Goal: Task Accomplishment & Management: Manage account settings

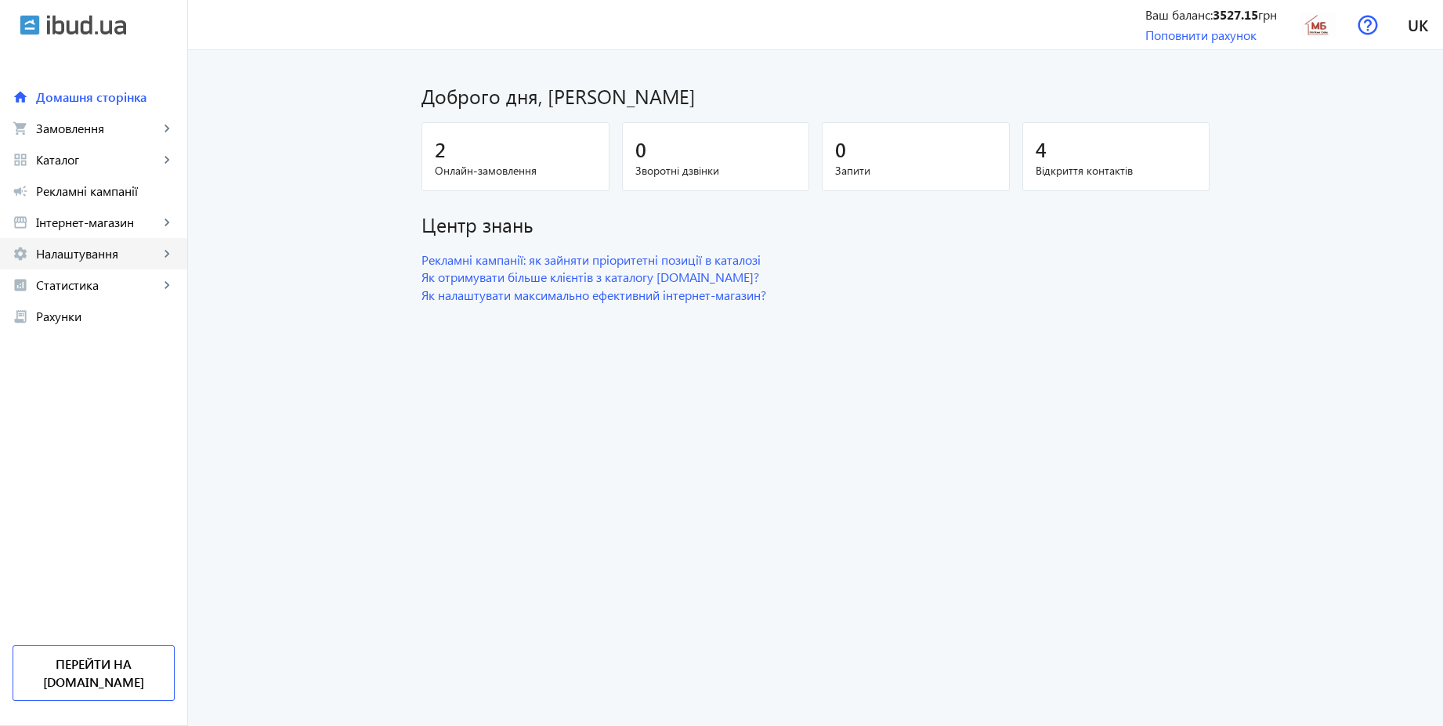
click at [93, 254] on span "Налаштування" at bounding box center [97, 254] width 123 height 16
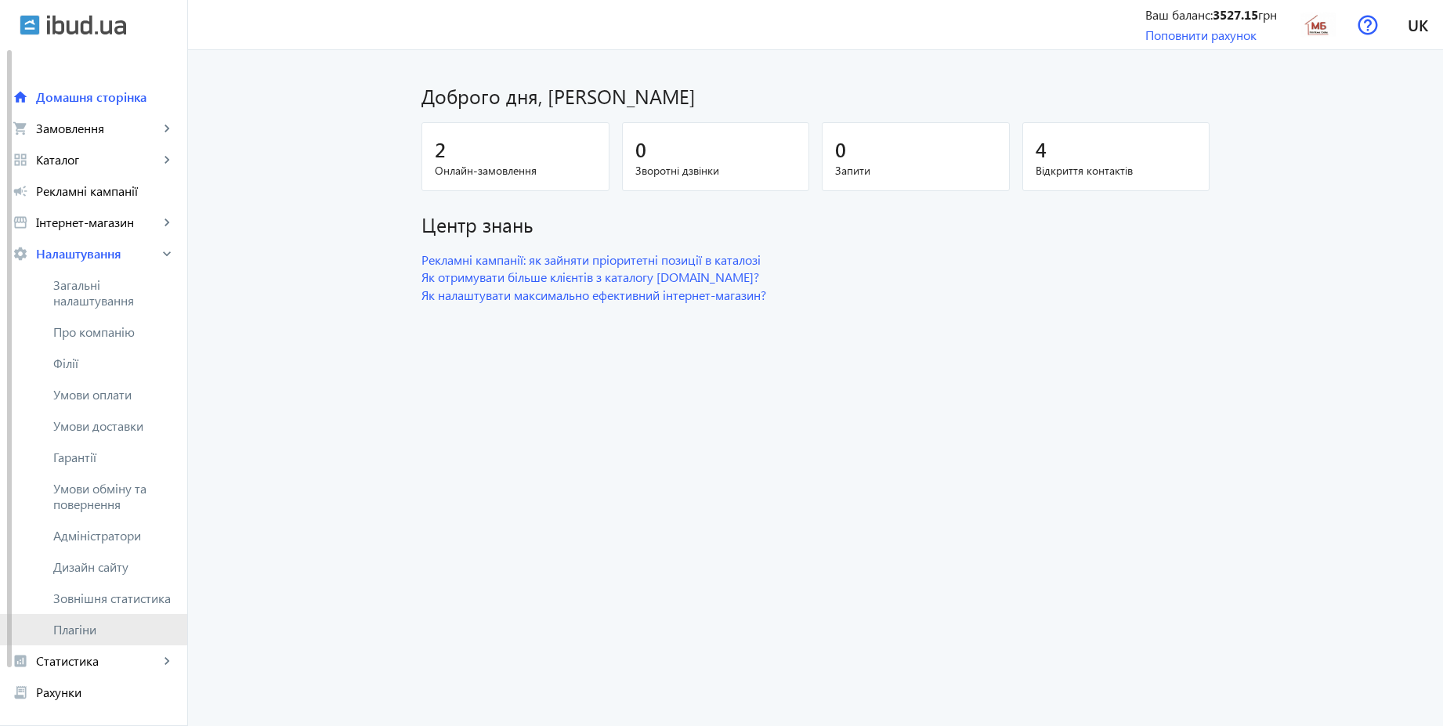
click at [92, 625] on span "Плагіни" at bounding box center [113, 630] width 121 height 16
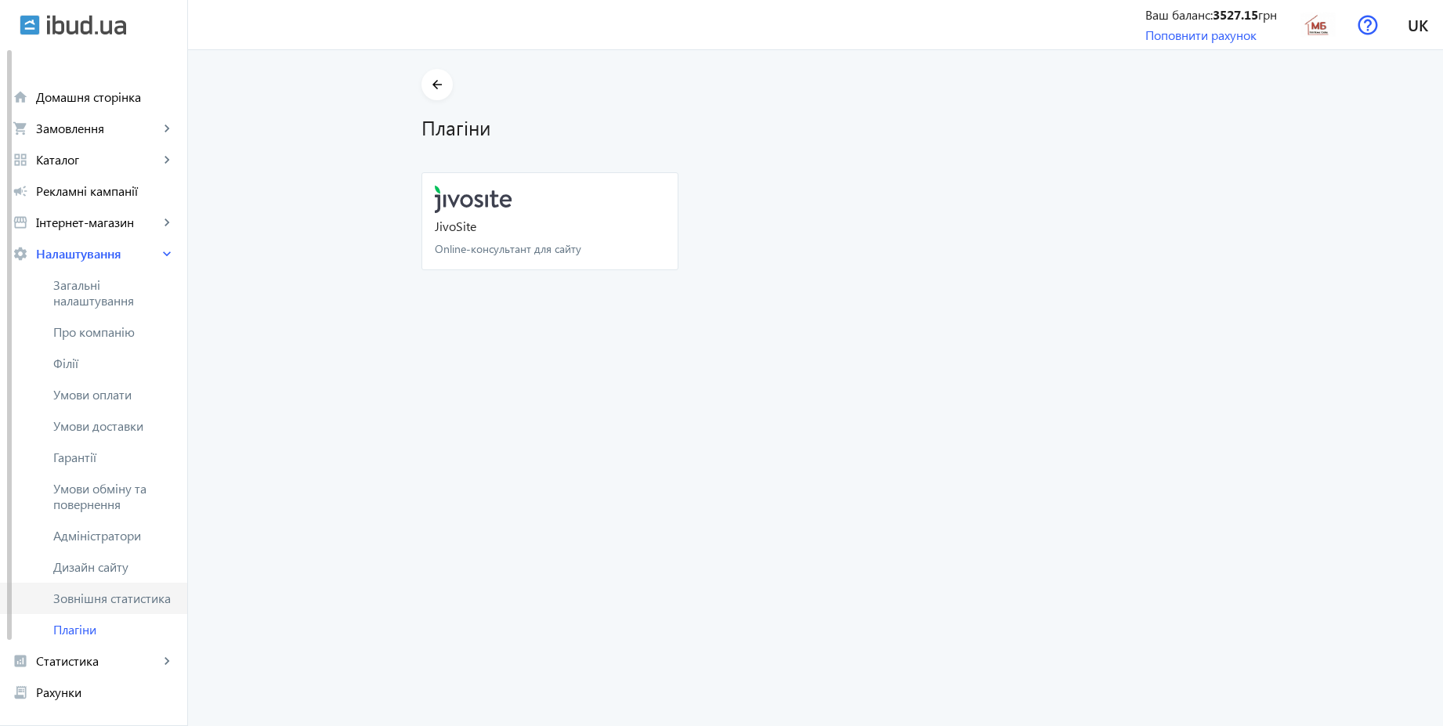
click at [102, 595] on span "Зовнішня статистика" at bounding box center [113, 599] width 121 height 16
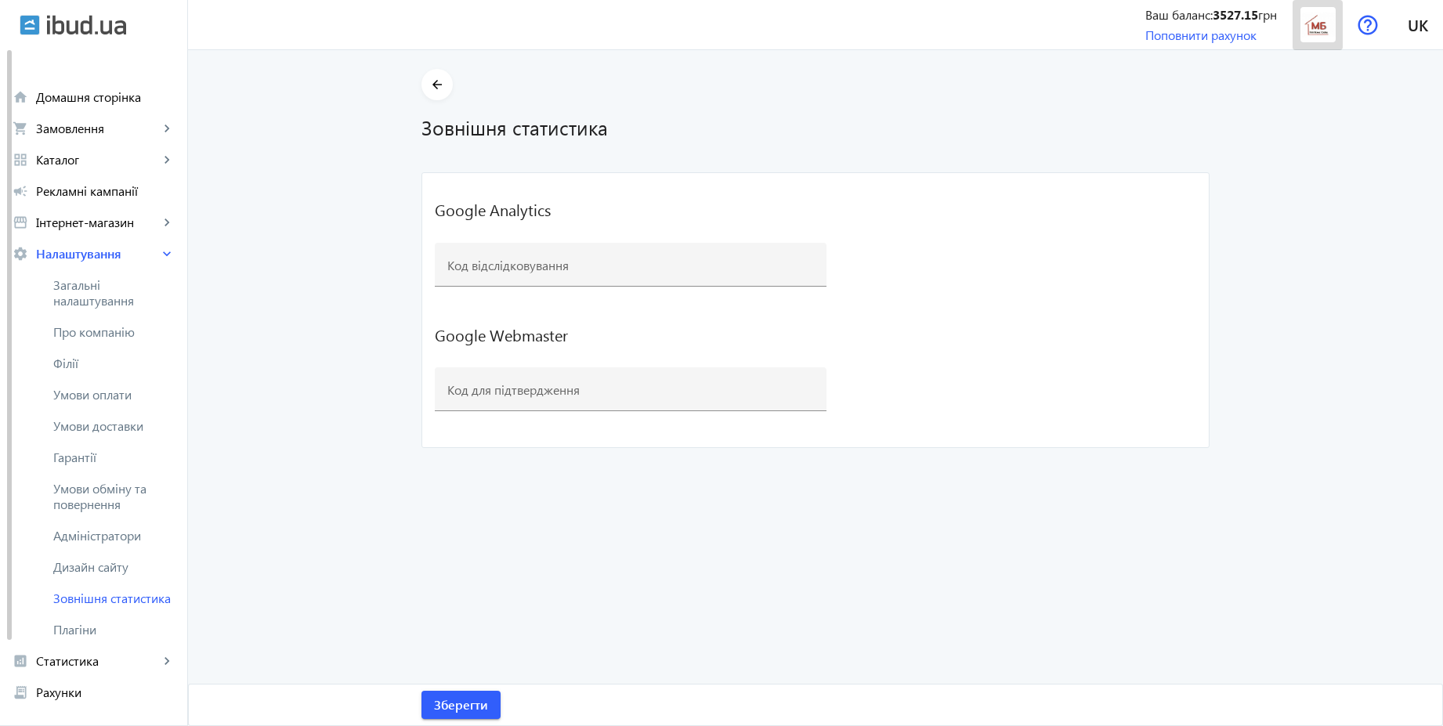
click at [1319, 26] on img at bounding box center [1318, 24] width 35 height 35
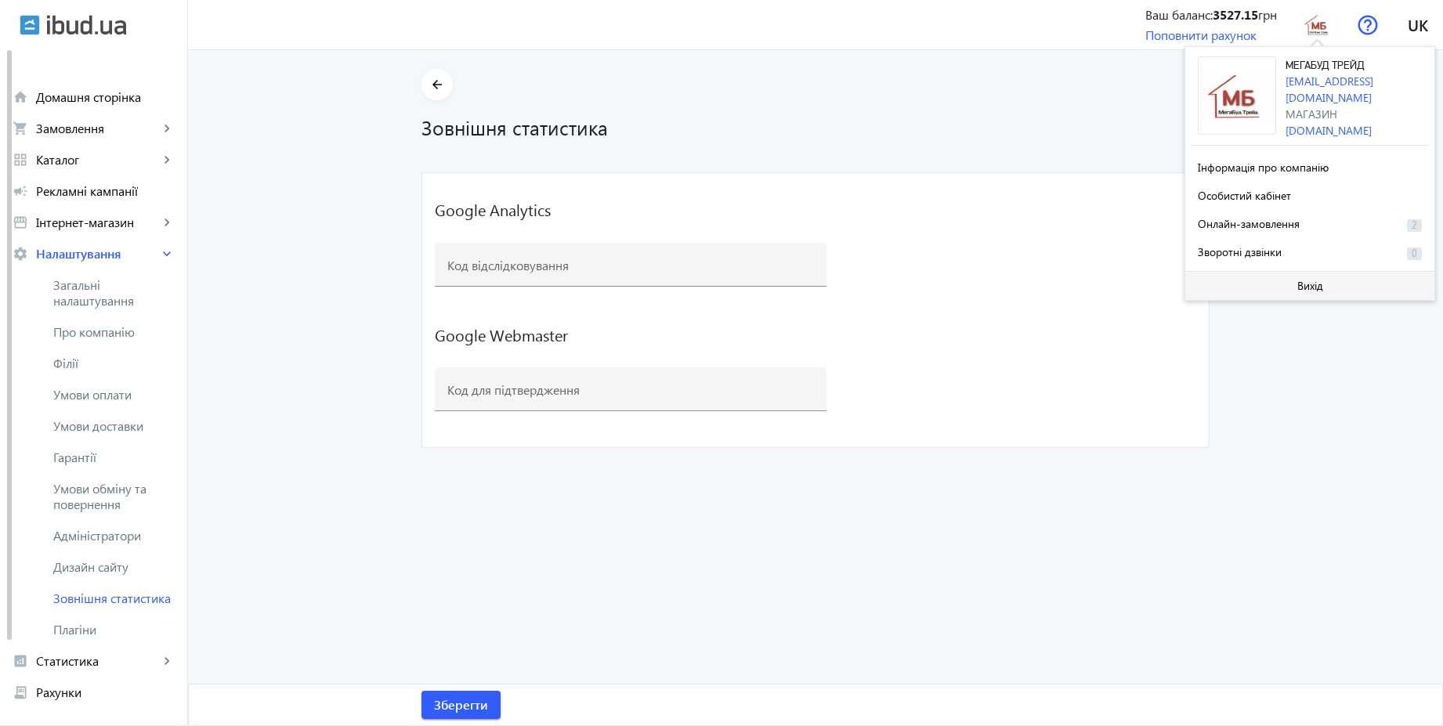
click at [1305, 280] on span "Вихід" at bounding box center [1311, 286] width 26 height 13
